Goal: Information Seeking & Learning: Find specific page/section

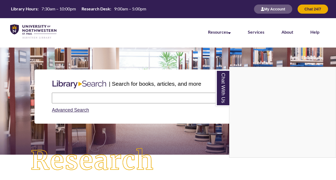
click at [152, 122] on div "Chat With Us" at bounding box center [168, 90] width 336 height 180
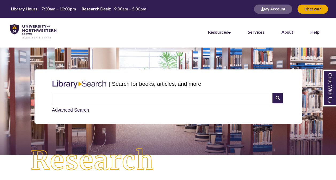
click at [165, 99] on input "text" at bounding box center [162, 98] width 221 height 11
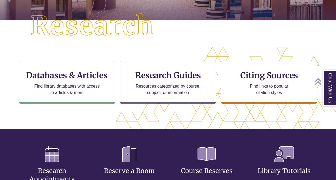
scroll to position [194, 290]
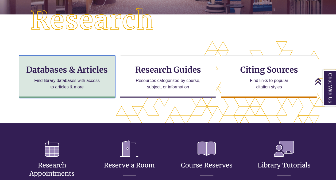
click at [68, 76] on div "Databases & Articles Find library databases with access to articles & more" at bounding box center [67, 76] width 96 height 43
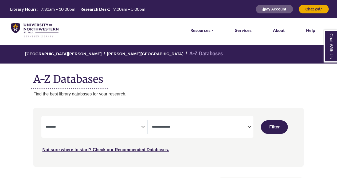
select select "Database Subject Filter"
select select "Database Types Filter"
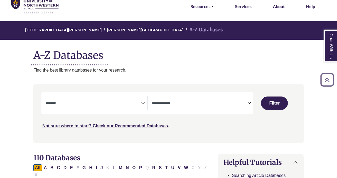
scroll to position [24, 0]
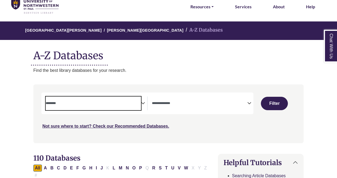
click at [113, 105] on textarea "Search" at bounding box center [93, 103] width 95 height 4
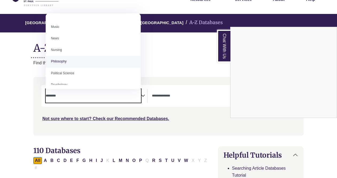
scroll to position [367, 0]
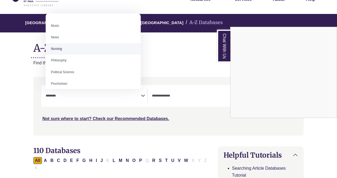
select select "*****"
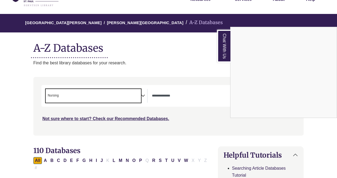
click at [172, 97] on div "Chat With Us" at bounding box center [168, 89] width 337 height 178
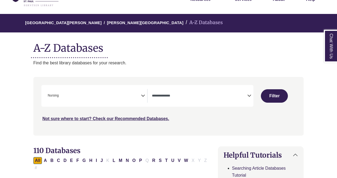
click at [209, 100] on span "Search filters" at bounding box center [199, 96] width 95 height 14
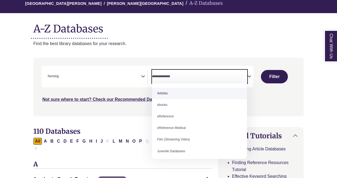
scroll to position [51, 0]
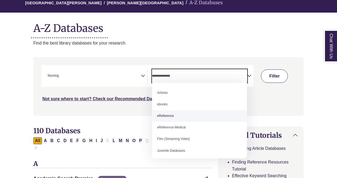
click at [273, 72] on button "Filter" at bounding box center [274, 75] width 27 height 13
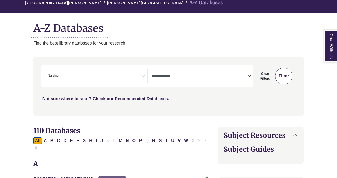
select select "Database Types Filter"
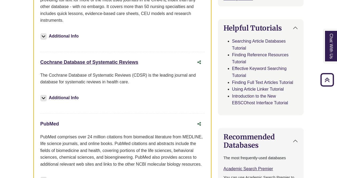
scroll to position [266, 0]
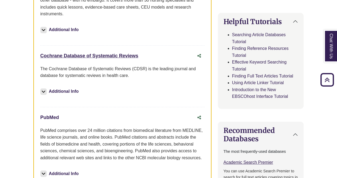
click at [45, 114] on link "PubMed This link opens in a new window" at bounding box center [49, 116] width 19 height 5
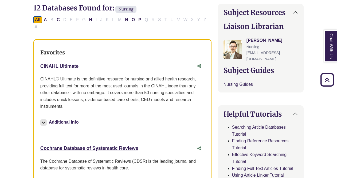
scroll to position [174, 0]
click at [132, 39] on div "Favorites CINAHL Ultimate This link opens in a new window CINAHL® Ultimate is t…" at bounding box center [122, 165] width 178 height 252
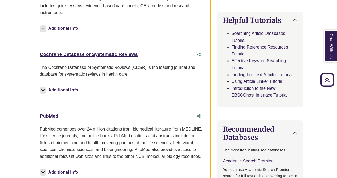
scroll to position [267, 1]
click at [52, 113] on link "PubMed This link opens in a new window" at bounding box center [49, 115] width 19 height 5
click at [58, 113] on link "PubMed This link opens in a new window" at bounding box center [49, 115] width 19 height 5
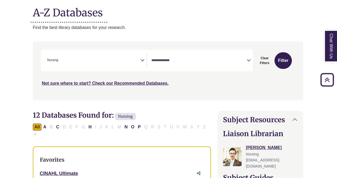
scroll to position [0, 1]
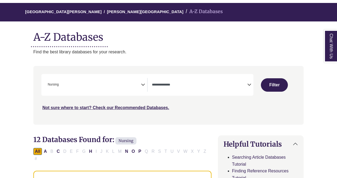
scroll to position [51, 0]
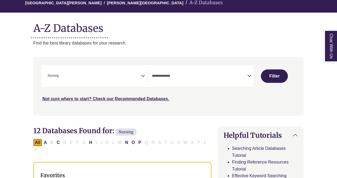
select select "Database Subject Filter"
select select "Database Types Filter"
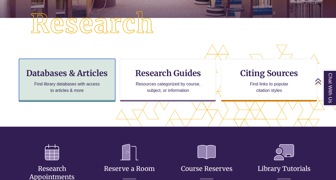
click at [85, 79] on div "Databases & Articles Find library databases with access to articles & more" at bounding box center [67, 80] width 96 height 43
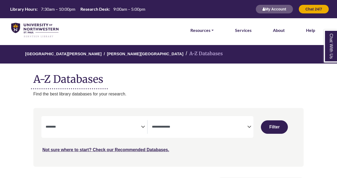
select select "Database Subject Filter"
select select "Database Types Filter"
select select "Database Subject Filter"
select select "Database Types Filter"
click at [114, 126] on textarea "Search" at bounding box center [93, 127] width 95 height 4
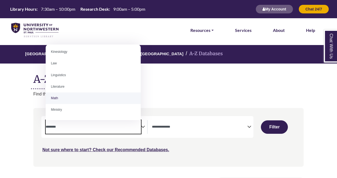
scroll to position [359, 0]
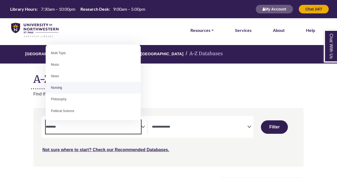
select select "*****"
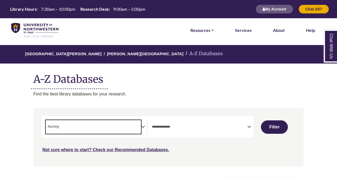
scroll to position [179, 0]
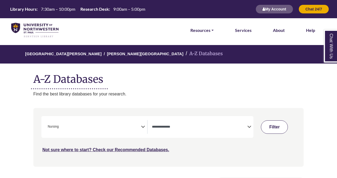
click at [271, 124] on button "Filter" at bounding box center [274, 126] width 27 height 13
select select "Database Types Filter"
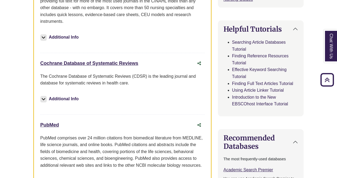
scroll to position [258, 0]
click at [51, 122] on link "PubMed This link opens in a new window" at bounding box center [49, 124] width 19 height 5
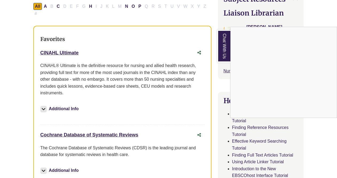
scroll to position [183, 0]
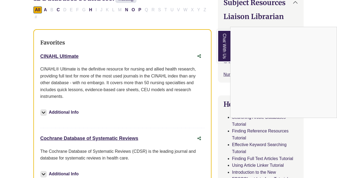
click at [67, 48] on div "Chat With Us" at bounding box center [168, 89] width 337 height 178
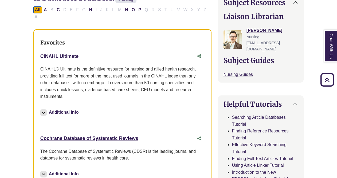
click at [67, 53] on link "CINAHL Ultimate This link opens in a new window" at bounding box center [59, 55] width 39 height 5
